Goal: Communication & Community: Answer question/provide support

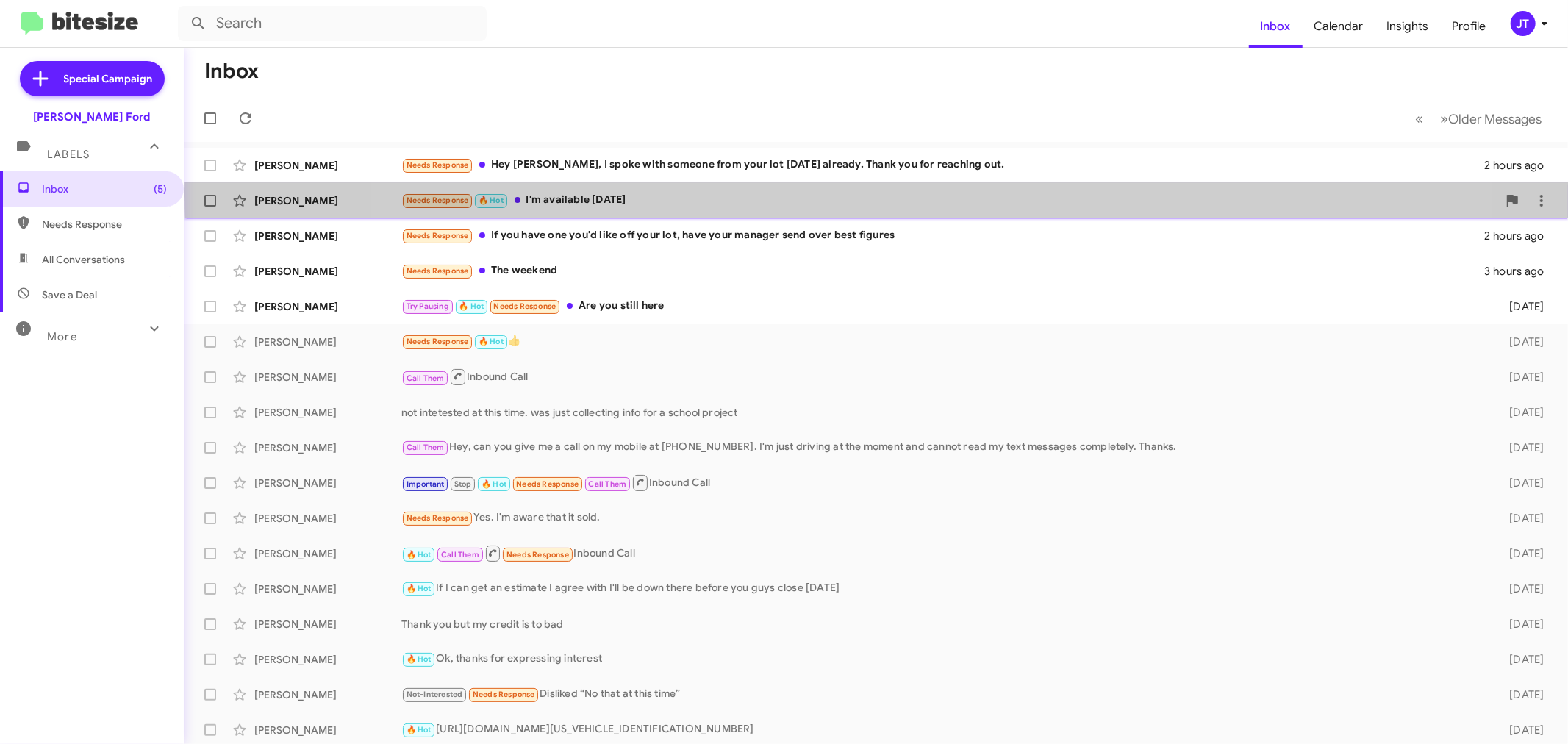
click at [938, 196] on div "Needs Response 🔥 Hot I'm available [DATE]" at bounding box center [950, 200] width 1096 height 17
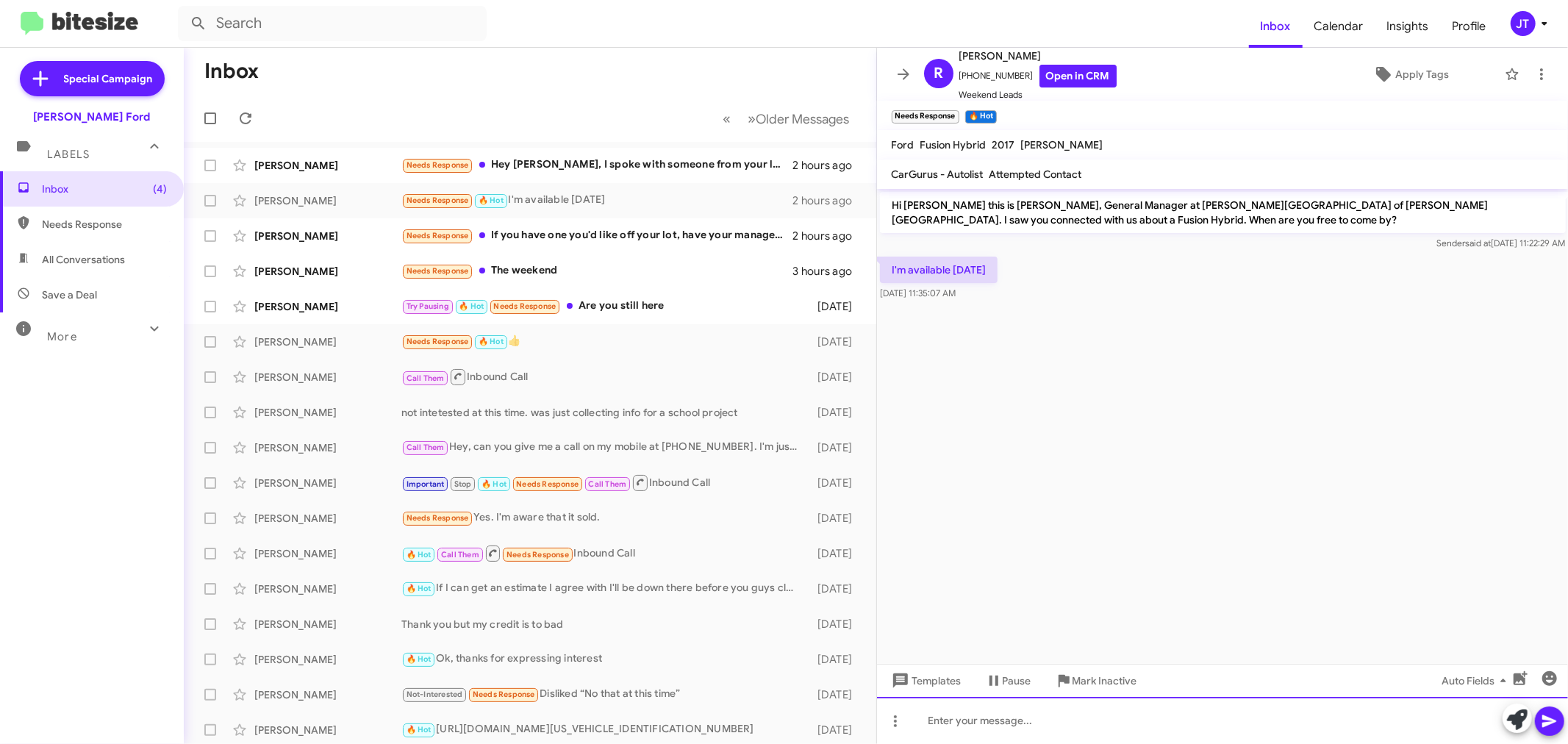
click at [987, 726] on div at bounding box center [1222, 720] width 691 height 47
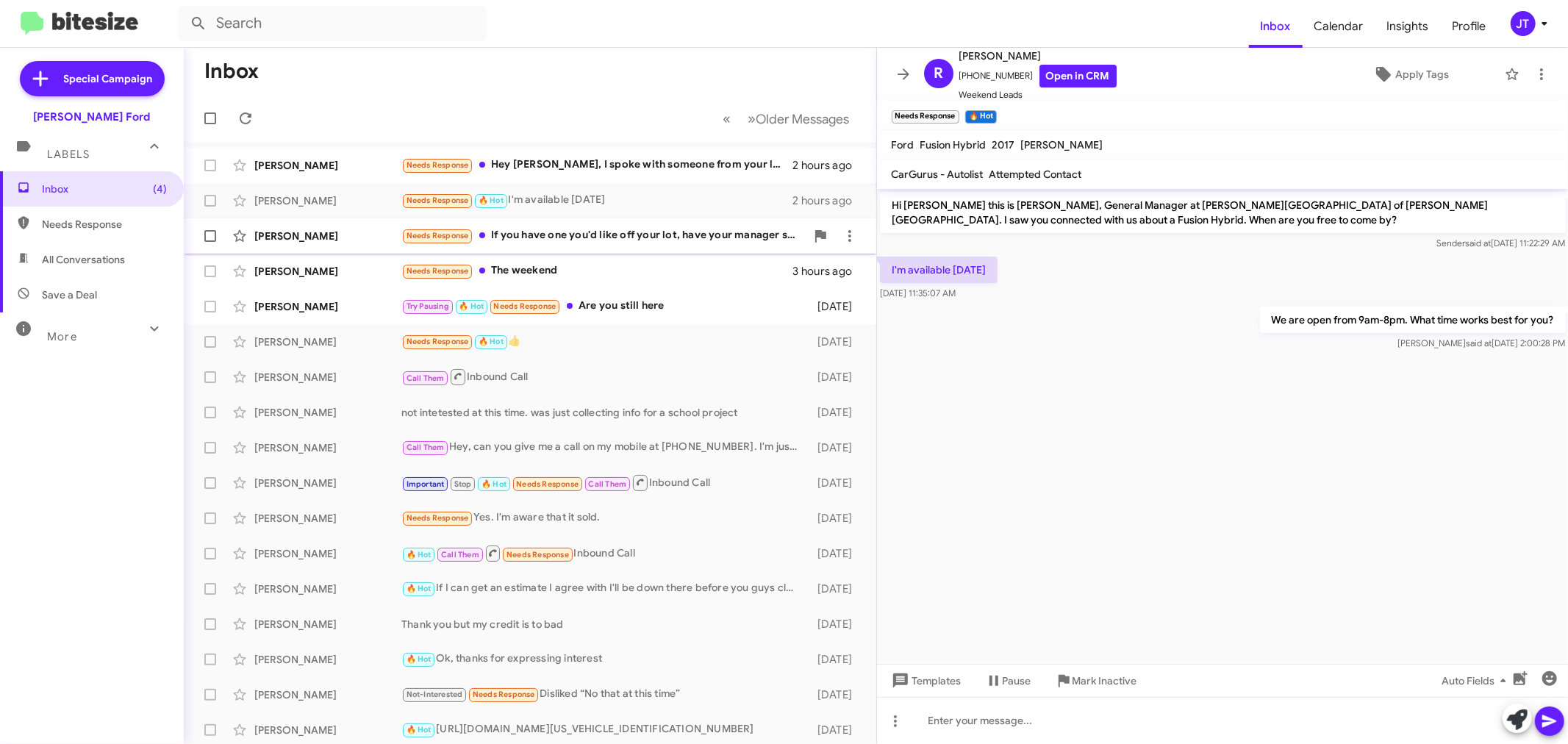
click at [669, 239] on div "Needs Response If you have one you'd like off your lot, have your manager send …" at bounding box center [603, 235] width 404 height 17
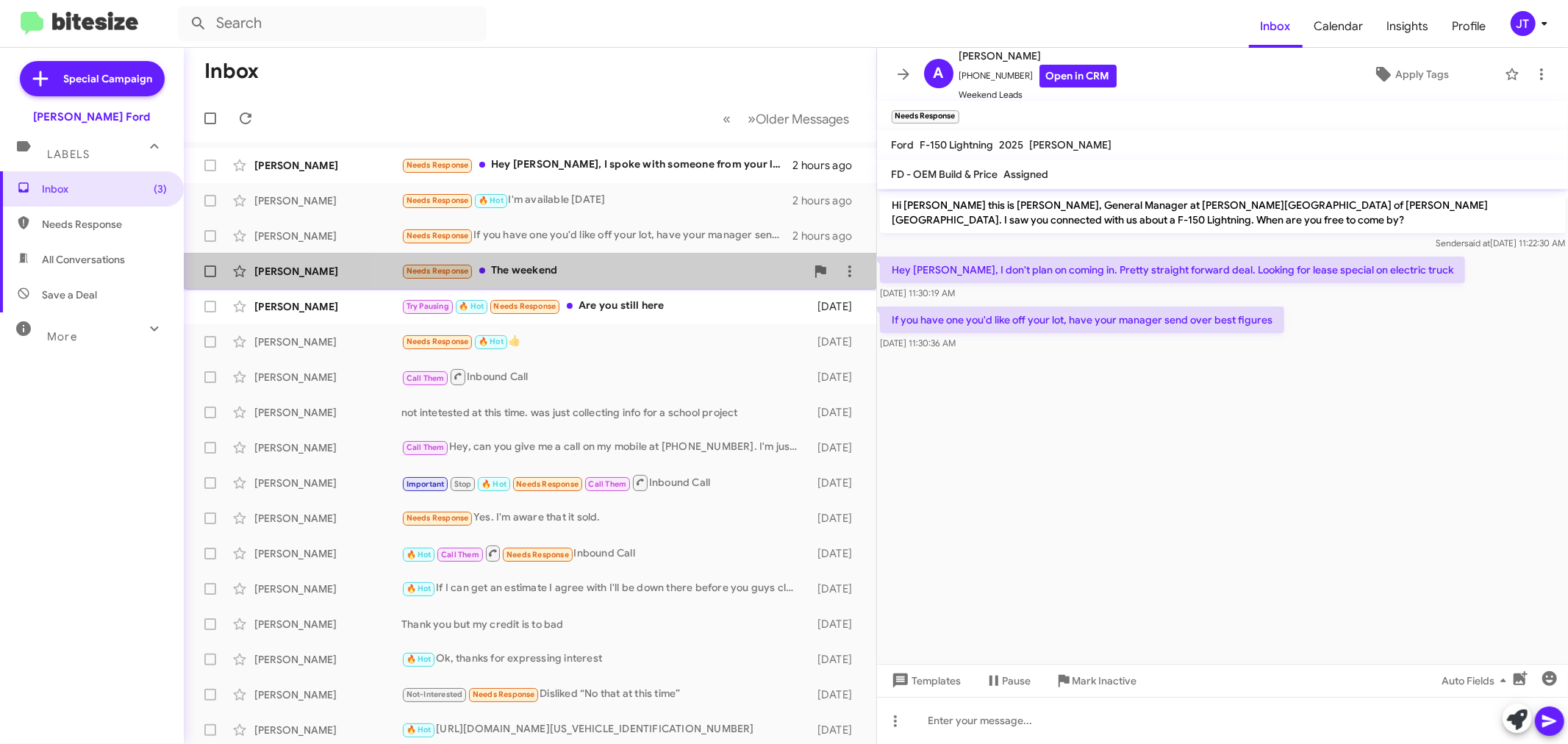
click at [627, 272] on div "Needs Response The weekend" at bounding box center [603, 271] width 404 height 17
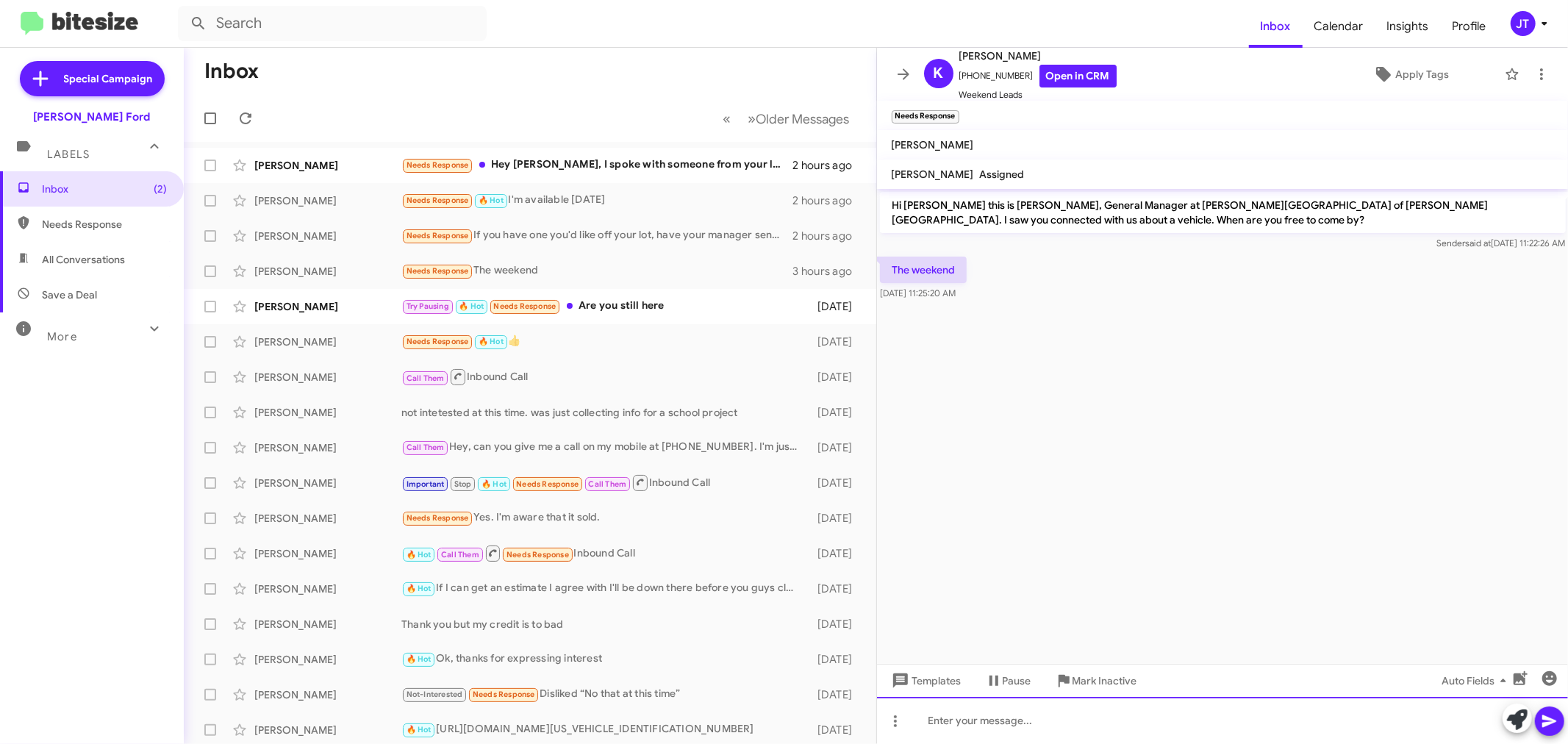
click at [1063, 722] on div at bounding box center [1222, 720] width 691 height 47
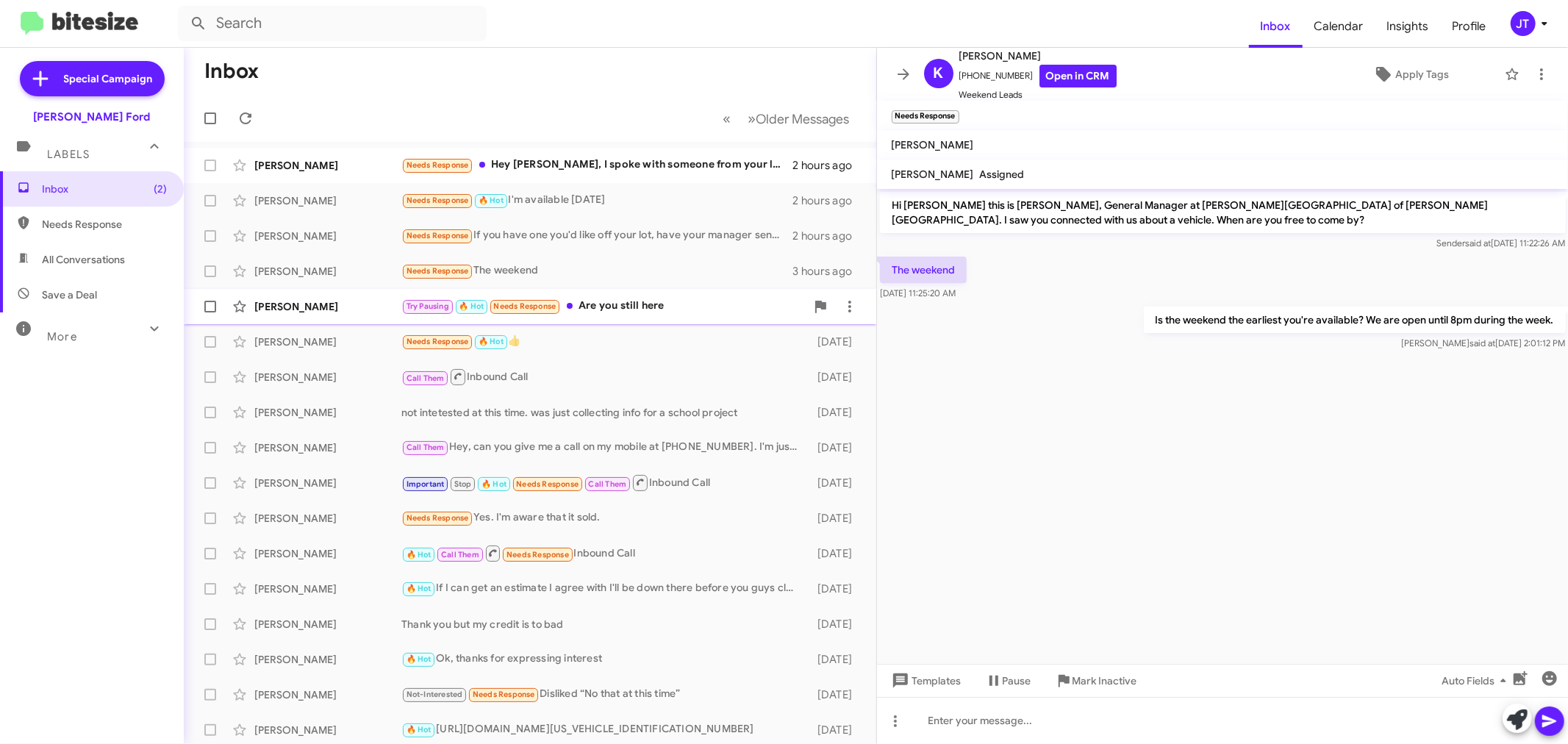
click at [679, 310] on div "Try Pausing 🔥 Hot Needs Response Are you still here" at bounding box center [603, 306] width 404 height 17
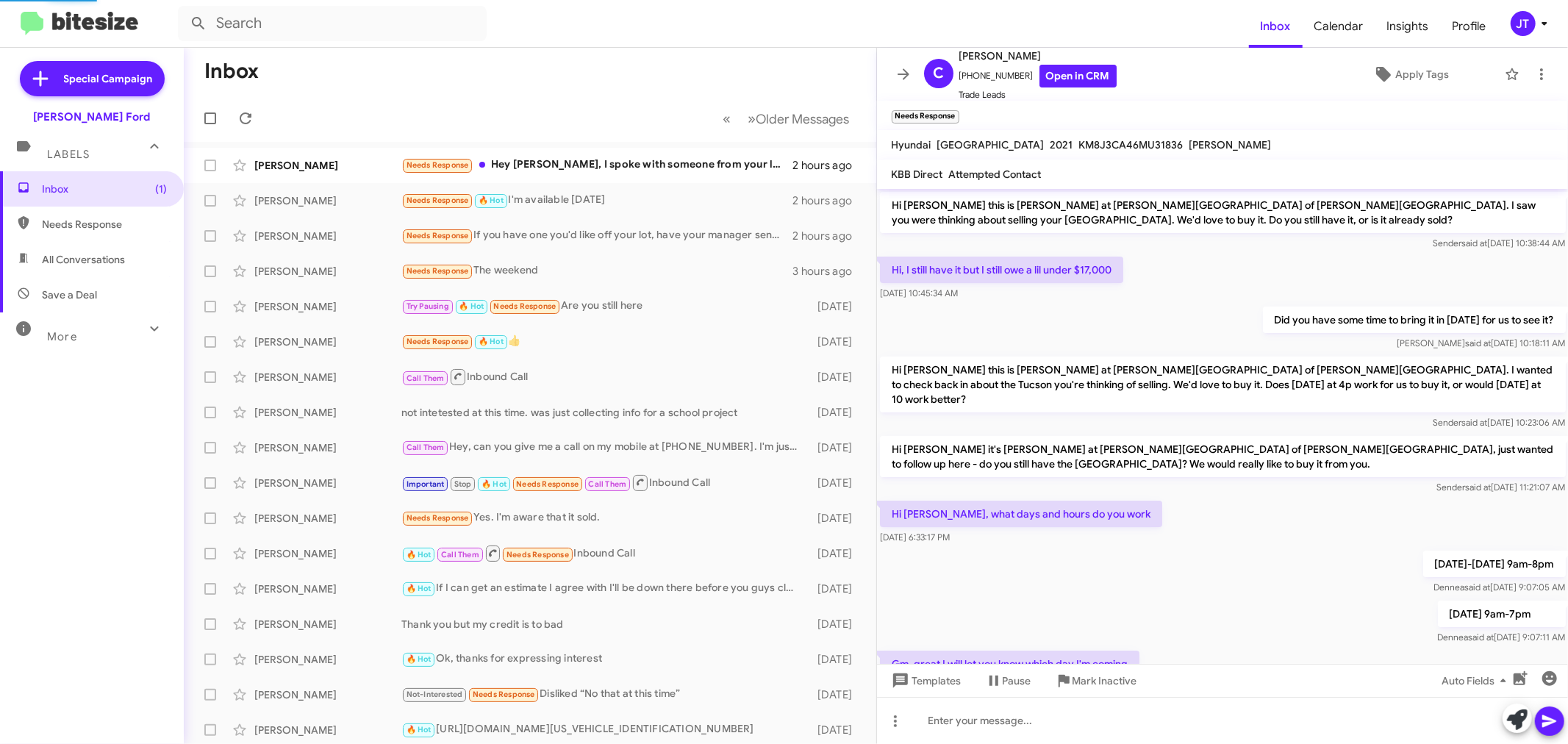
scroll to position [641, 0]
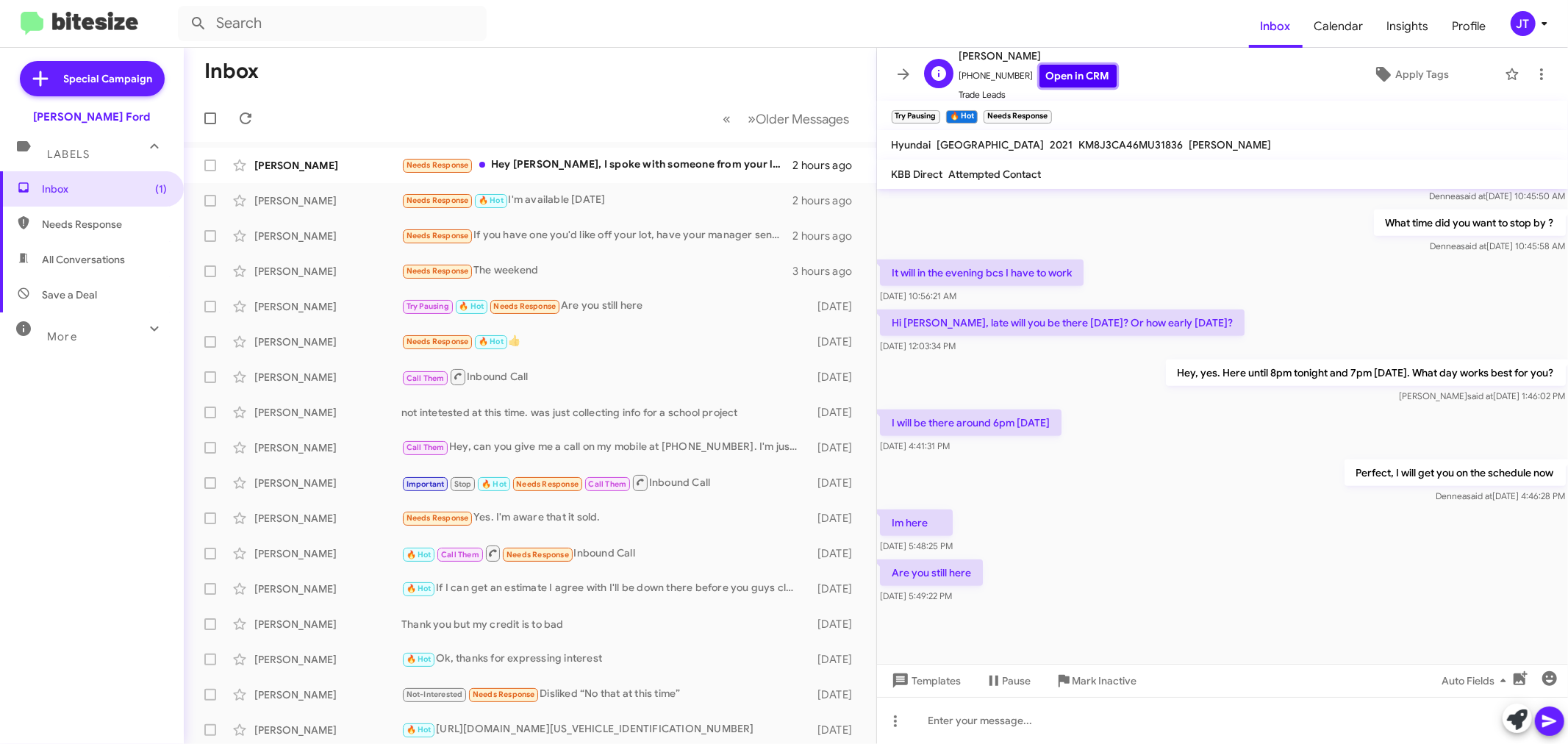
click at [1060, 78] on link "Open in CRM" at bounding box center [1078, 77] width 77 height 23
click at [1022, 715] on div at bounding box center [1222, 720] width 691 height 47
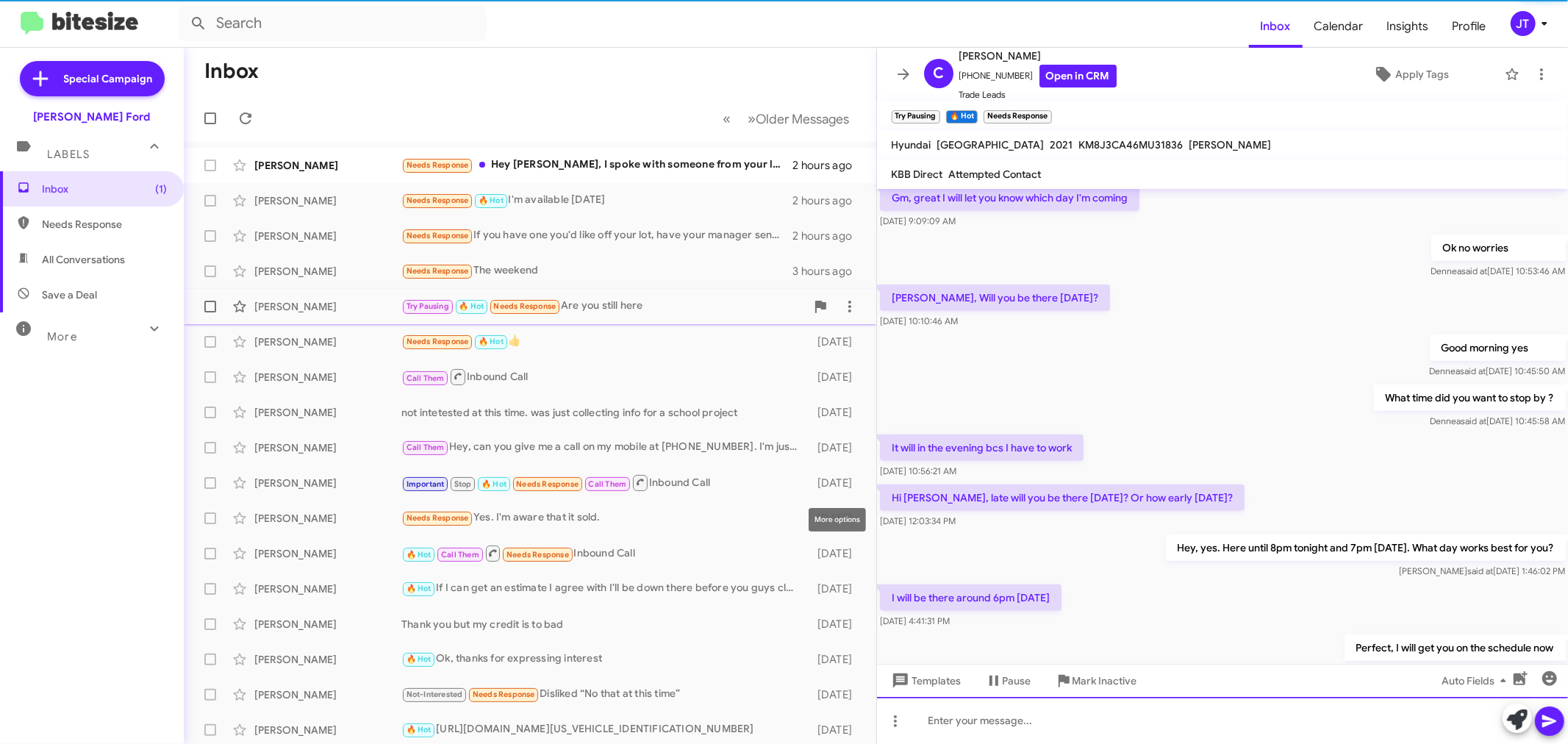
scroll to position [0, 0]
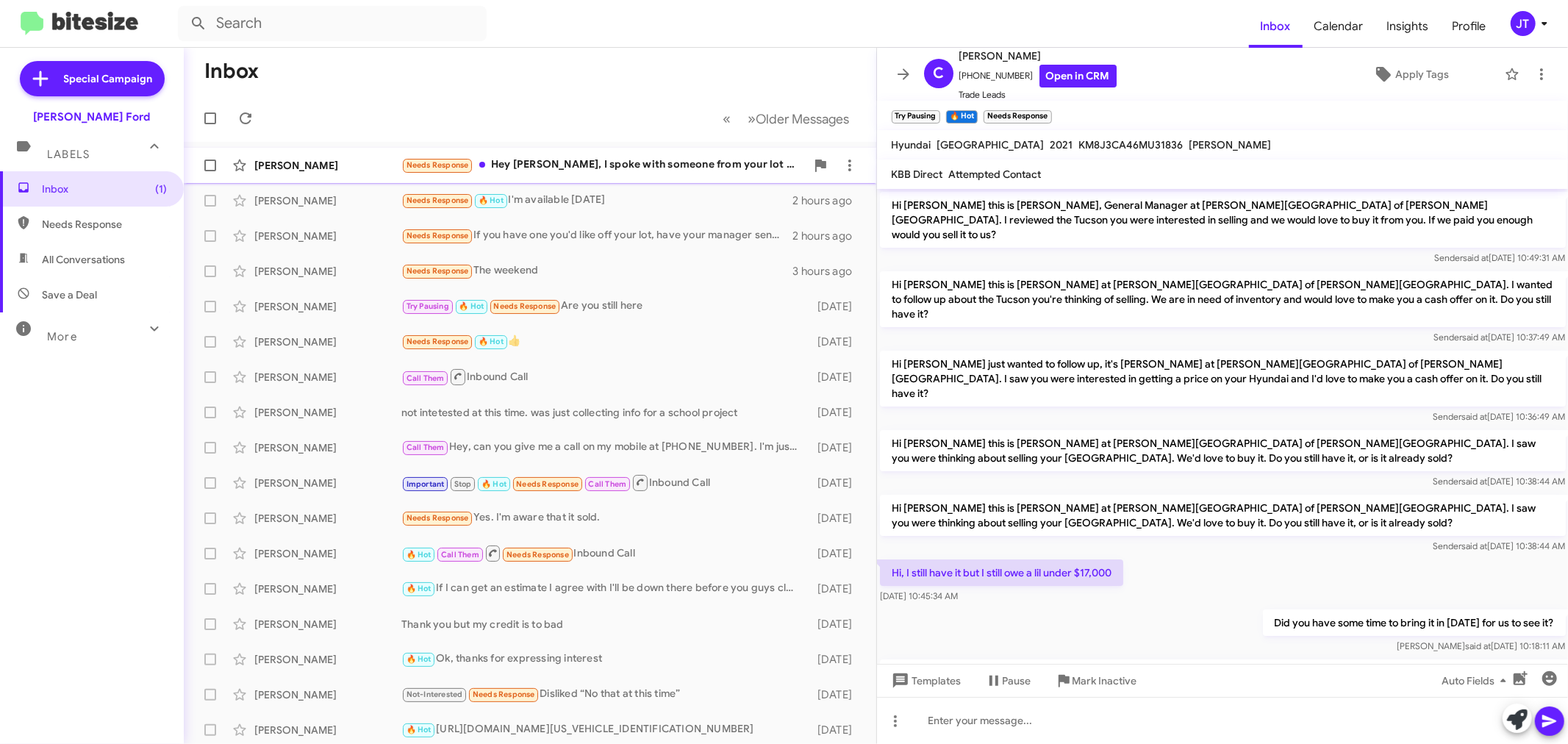
click at [669, 164] on div "Needs Response Hey David, I spoke with someone from your lot today already. Tha…" at bounding box center [603, 165] width 404 height 17
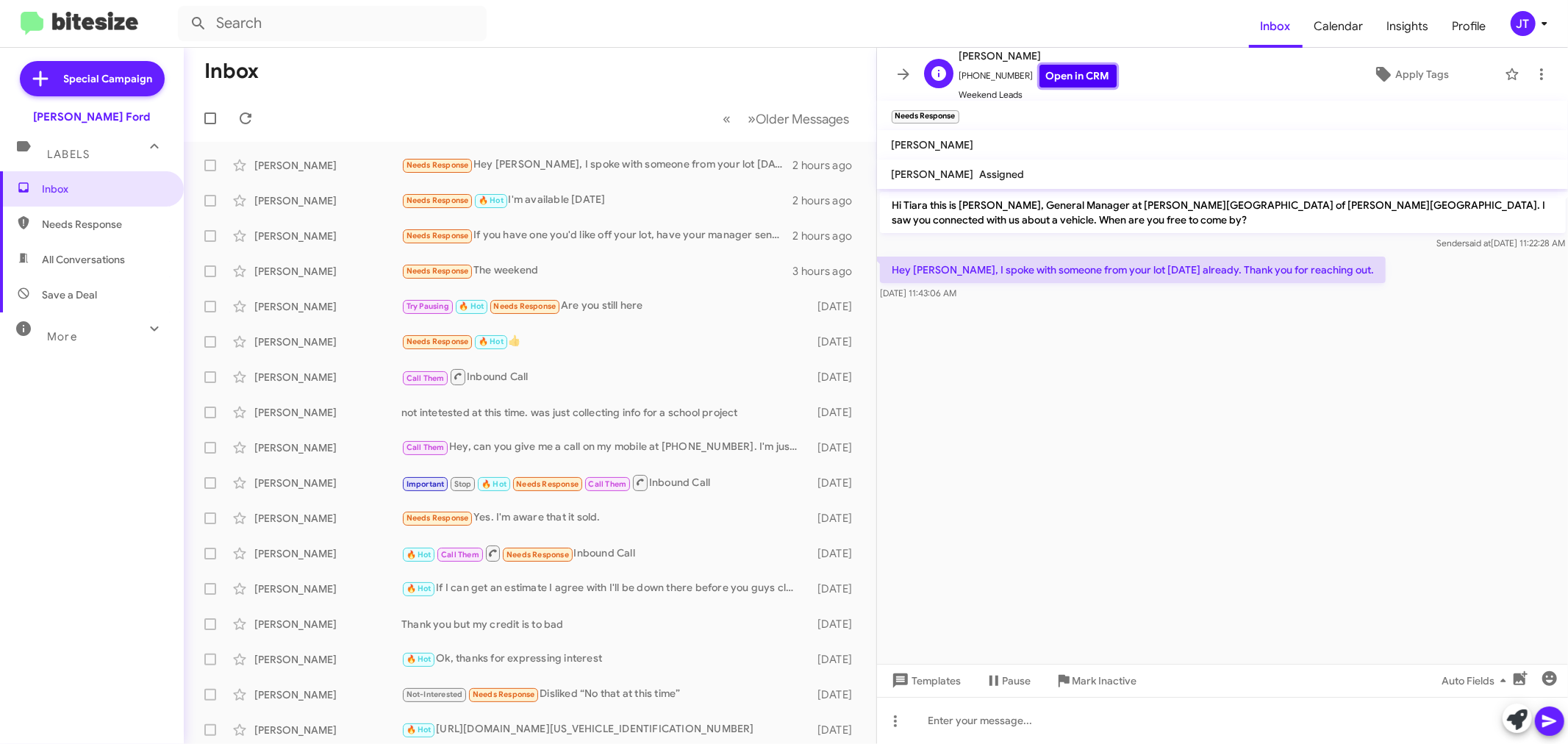
click at [1076, 69] on link "Open in CRM" at bounding box center [1078, 77] width 77 height 23
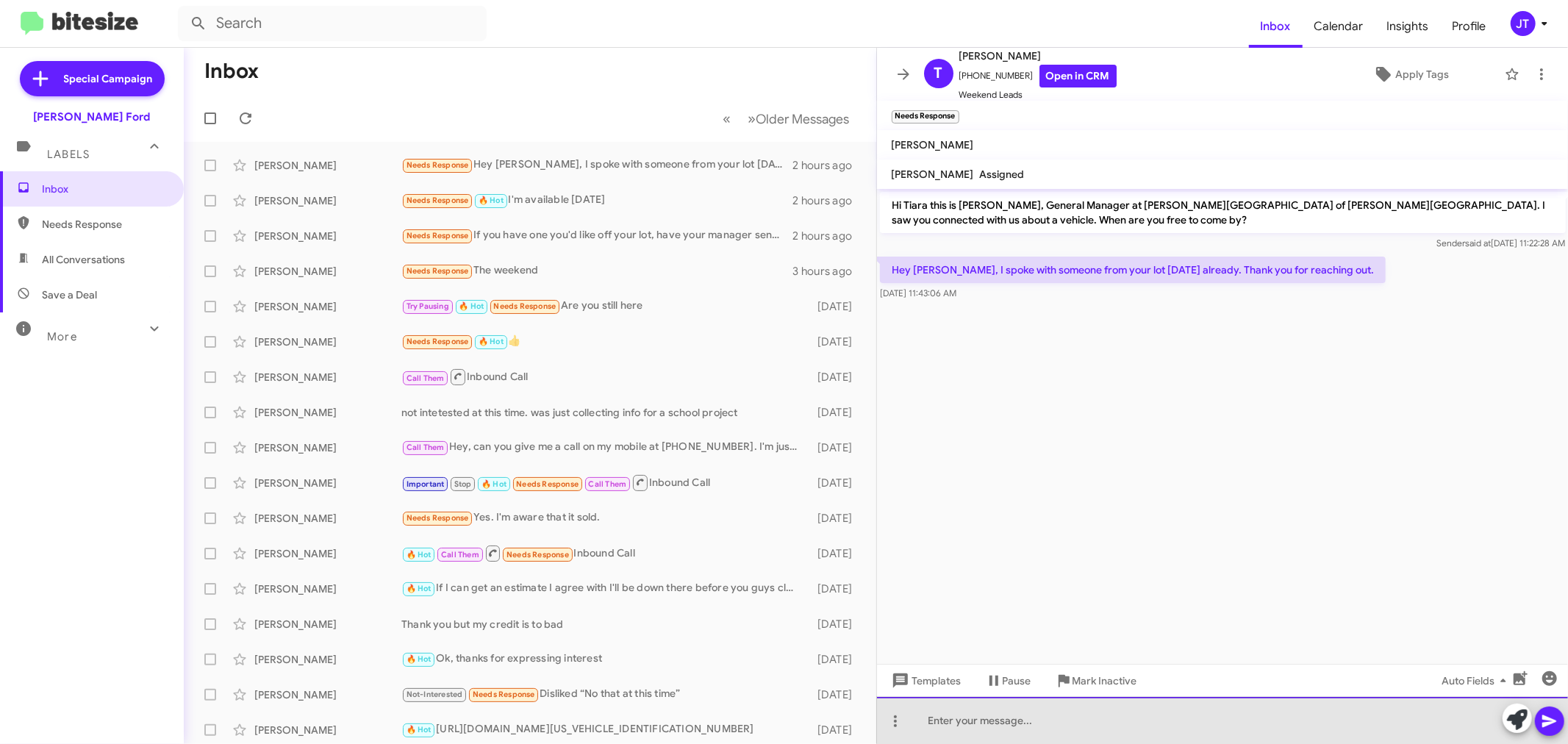
click at [1063, 719] on div at bounding box center [1222, 720] width 691 height 47
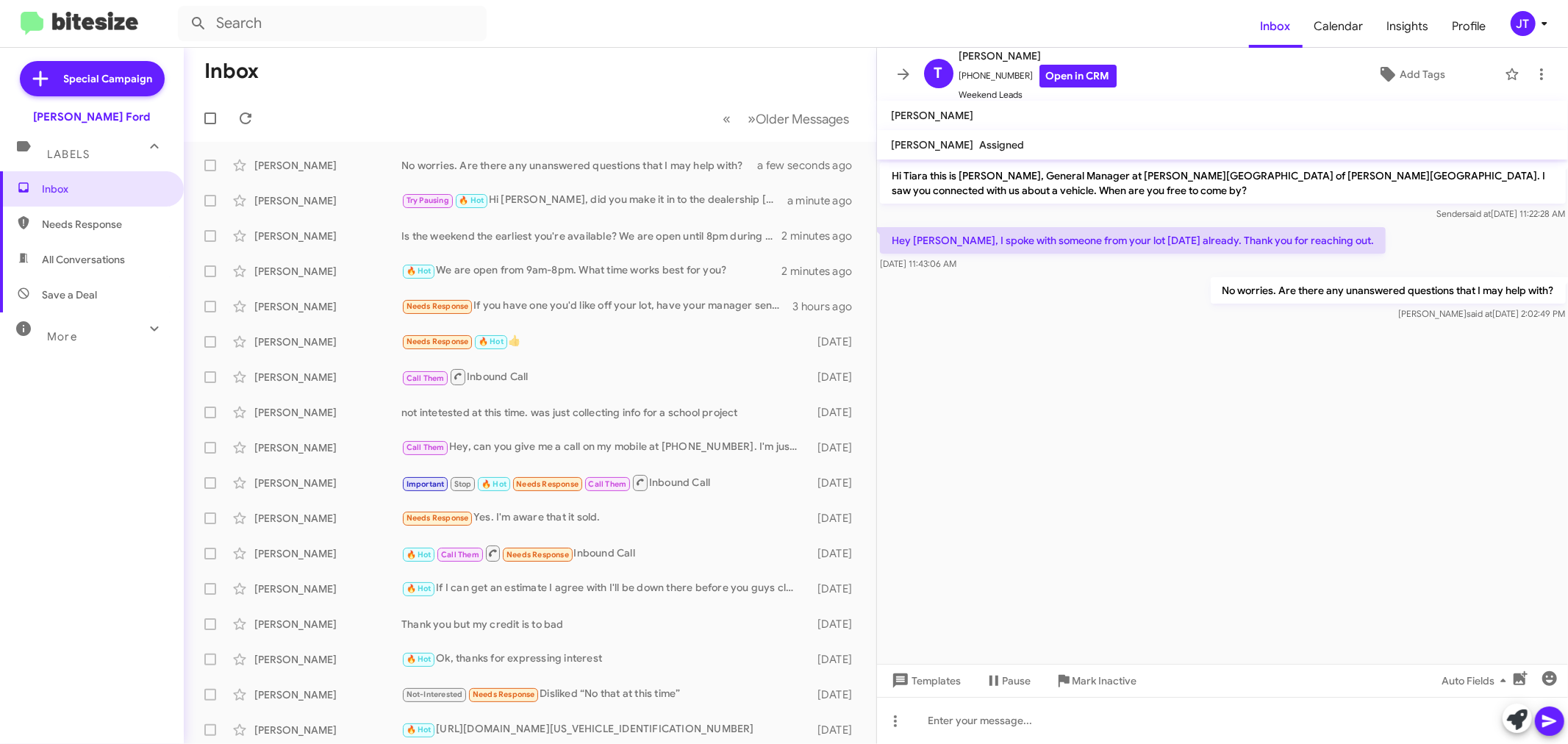
drag, startPoint x: 909, startPoint y: 72, endPoint x: 901, endPoint y: 81, distance: 12.0
click at [909, 72] on icon at bounding box center [903, 75] width 18 height 18
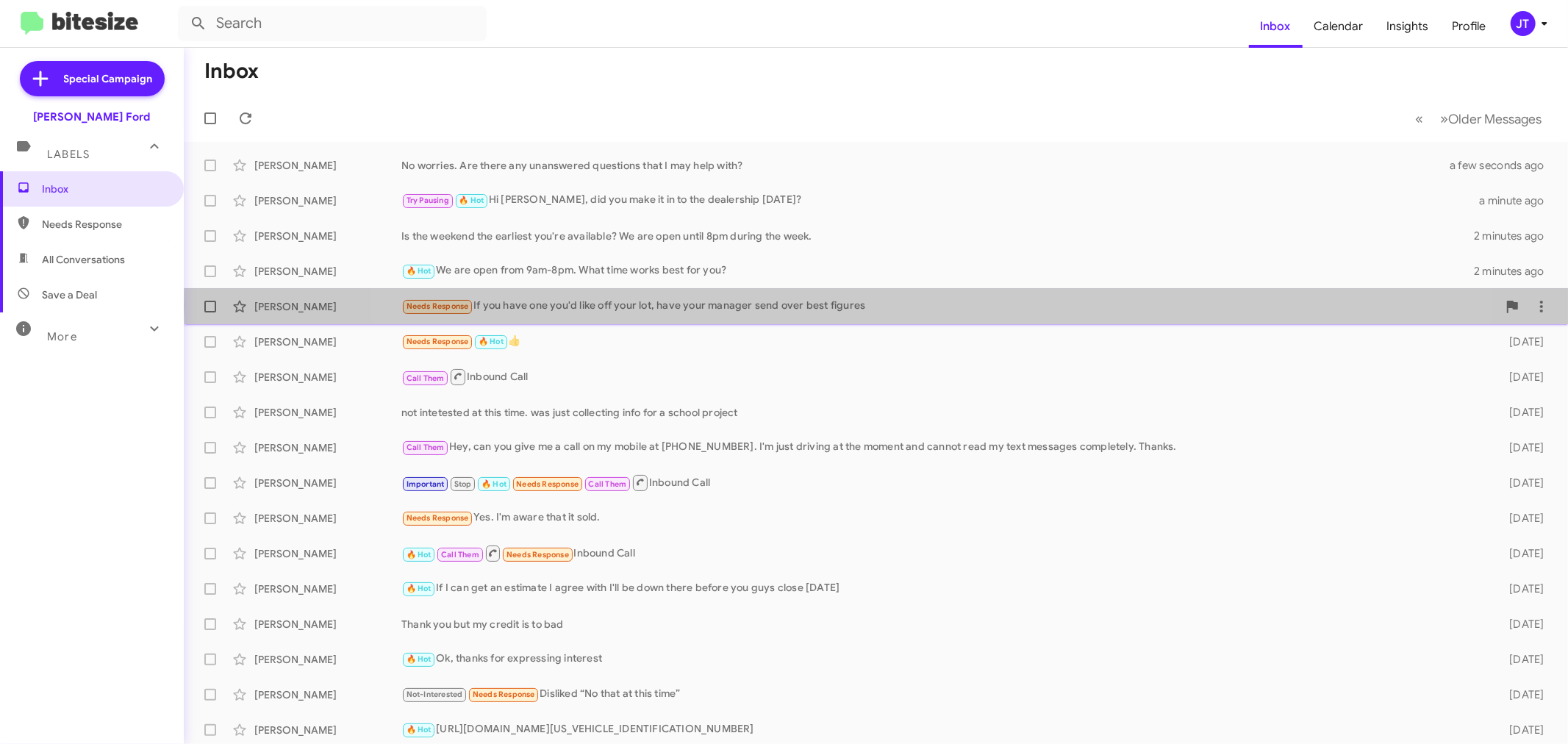
click at [885, 306] on div "Needs Response If you have one you'd like off your lot, have your manager send …" at bounding box center [950, 306] width 1096 height 17
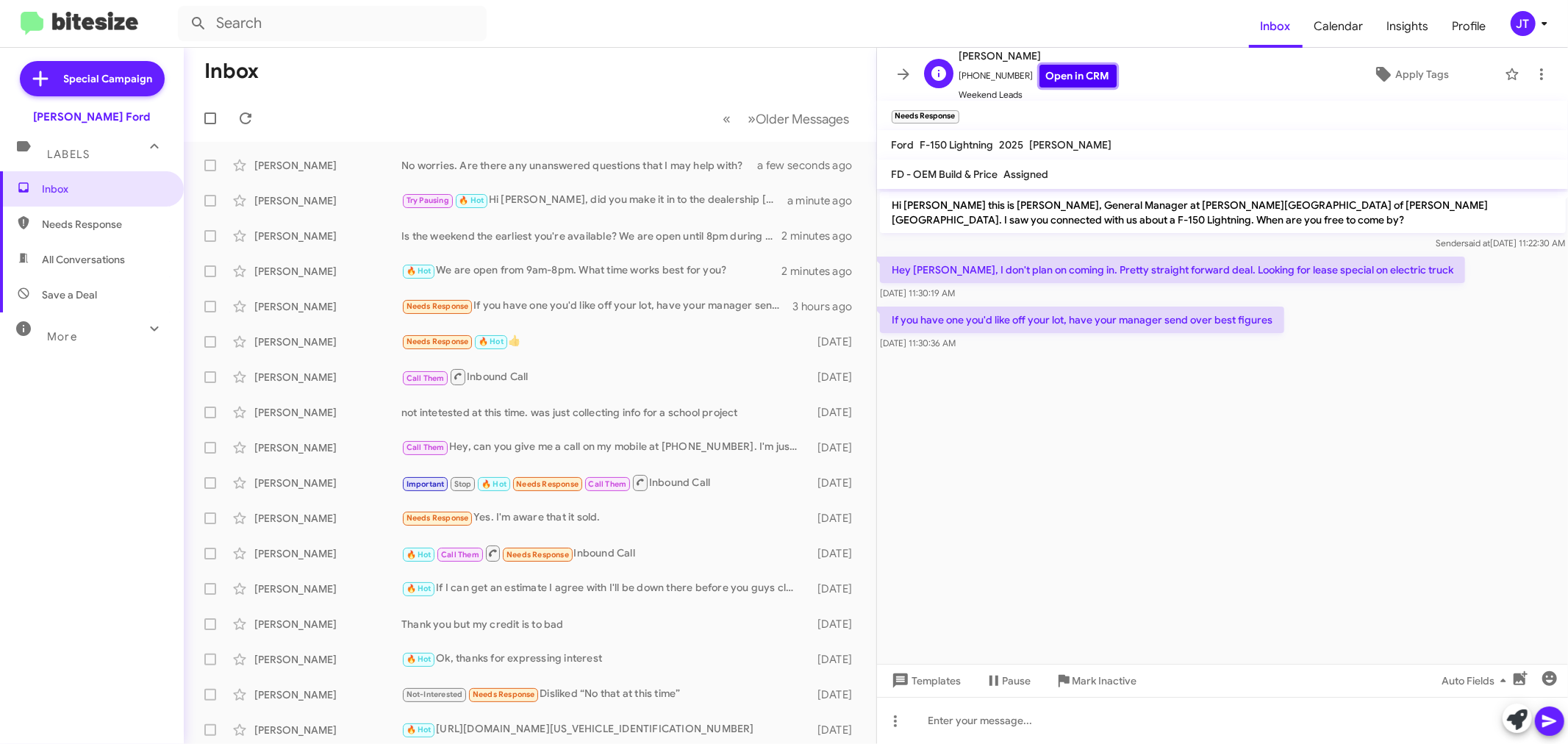
click at [1039, 65] on link "Open in CRM" at bounding box center [1078, 77] width 77 height 23
click at [247, 122] on icon at bounding box center [245, 117] width 12 height 12
click at [902, 77] on icon at bounding box center [903, 75] width 18 height 18
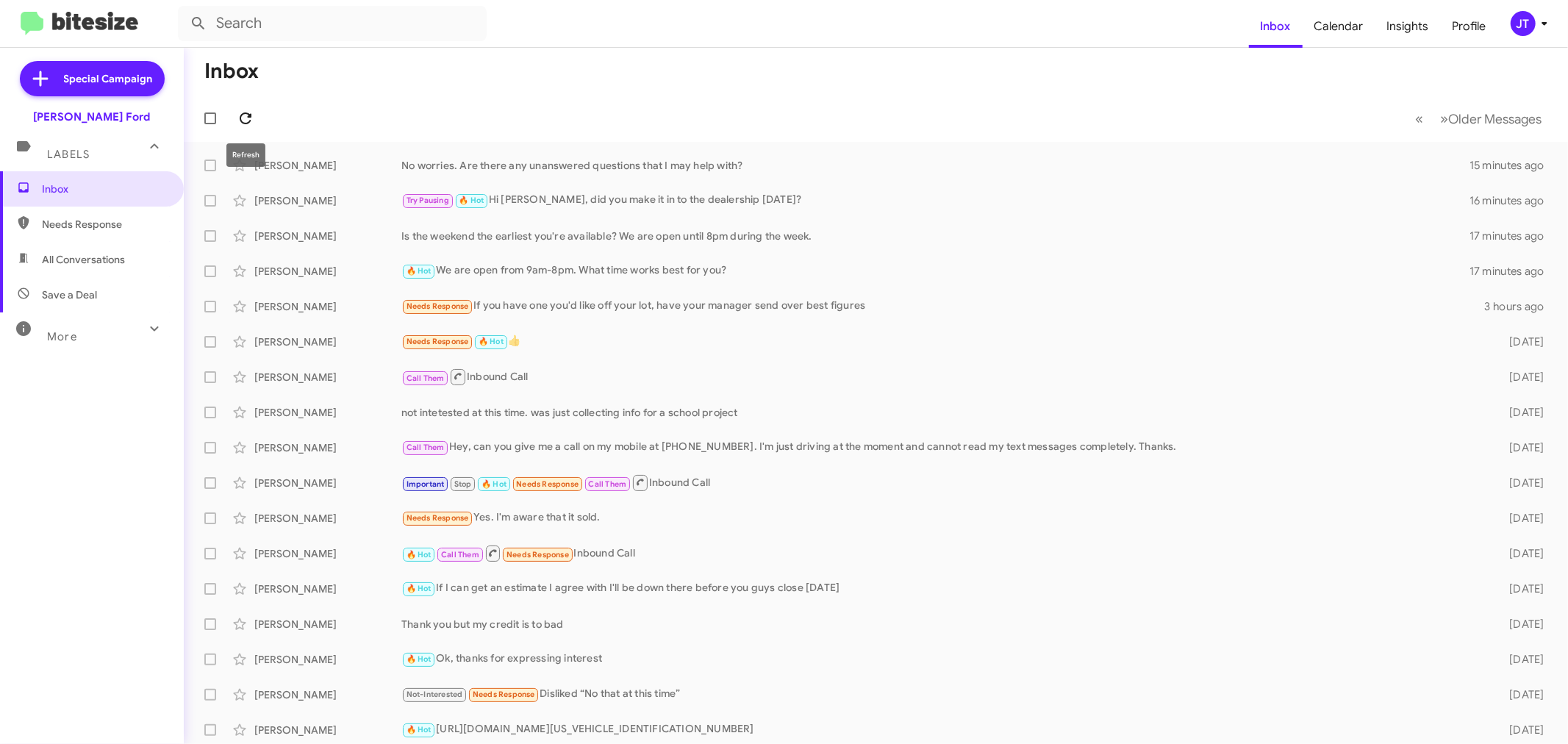
click at [245, 120] on icon at bounding box center [246, 118] width 18 height 18
click at [241, 117] on icon at bounding box center [246, 118] width 18 height 18
